Goal: Information Seeking & Learning: Learn about a topic

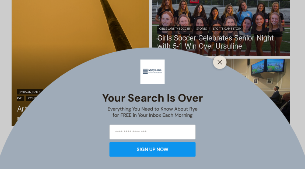
scroll to position [162, 0]
click at [225, 69] on div at bounding box center [219, 62] width 13 height 13
click at [219, 65] on icon "Close" at bounding box center [220, 62] width 5 height 5
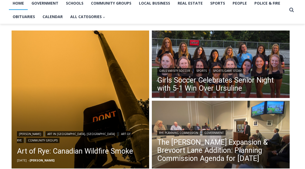
scroll to position [116, 0]
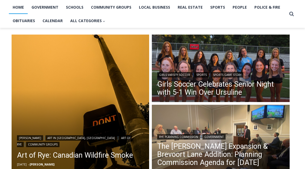
click at [262, 63] on img "Read More Girls Soccer Celebrates Senior Night with 5-1 Win Over Ursuline" at bounding box center [221, 69] width 138 height 69
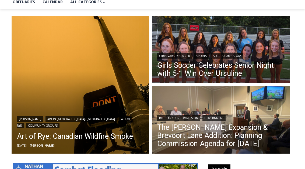
click at [256, 127] on link "The [PERSON_NAME] Expansion & Brevoort Lane Addition: Planning Commission Agend…" at bounding box center [220, 135] width 127 height 24
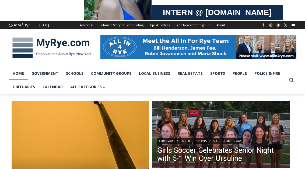
scroll to position [0, 0]
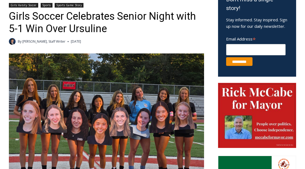
scroll to position [197, 0]
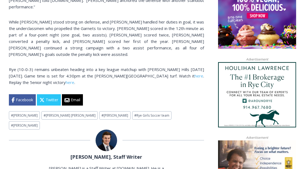
scroll to position [443, 0]
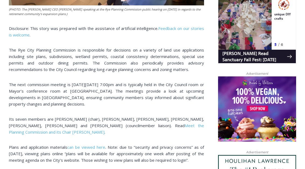
scroll to position [361, 0]
click at [194, 126] on span "Meet the Planning Commission and its Chair Nick Everett" at bounding box center [106, 129] width 195 height 12
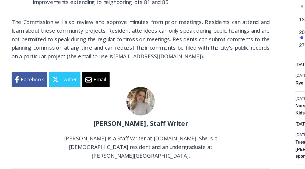
scroll to position [668, 0]
